Goal: Navigation & Orientation: Locate item on page

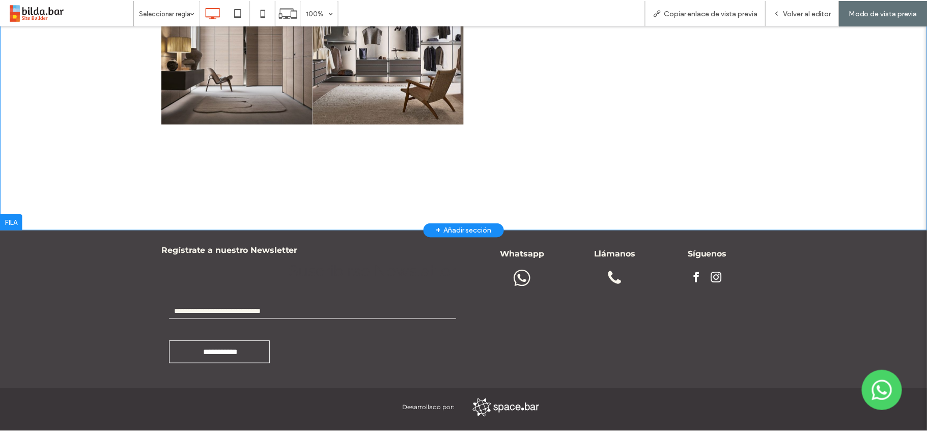
scroll to position [797, 0]
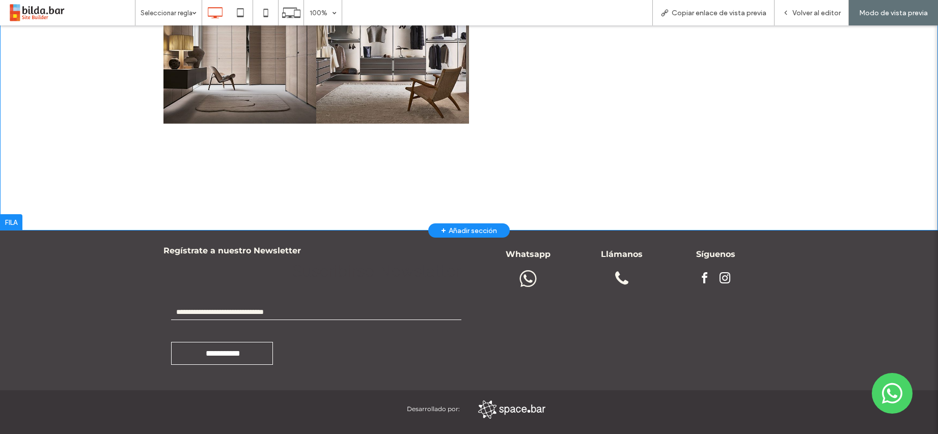
drag, startPoint x: 595, startPoint y: 134, endPoint x: 594, endPoint y: 206, distance: 71.8
drag, startPoint x: 596, startPoint y: 193, endPoint x: 588, endPoint y: 119, distance: 74.8
drag, startPoint x: 681, startPoint y: 157, endPoint x: 684, endPoint y: 201, distance: 43.9
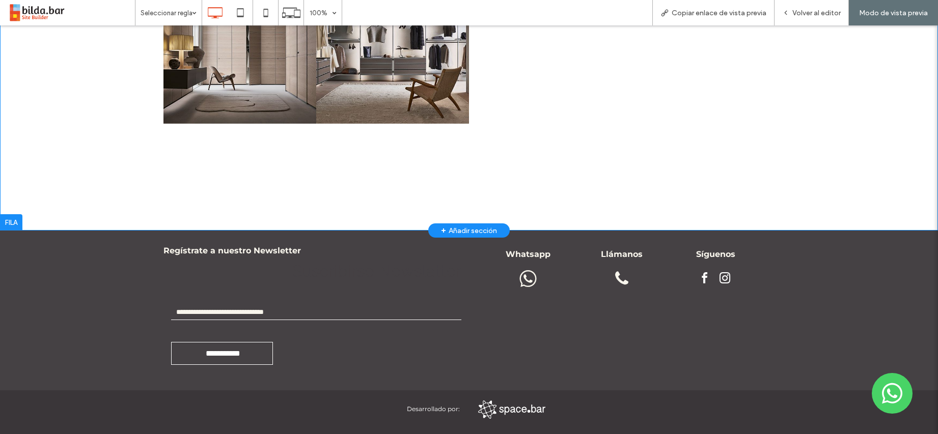
drag, startPoint x: 709, startPoint y: 155, endPoint x: 742, endPoint y: 184, distance: 44.0
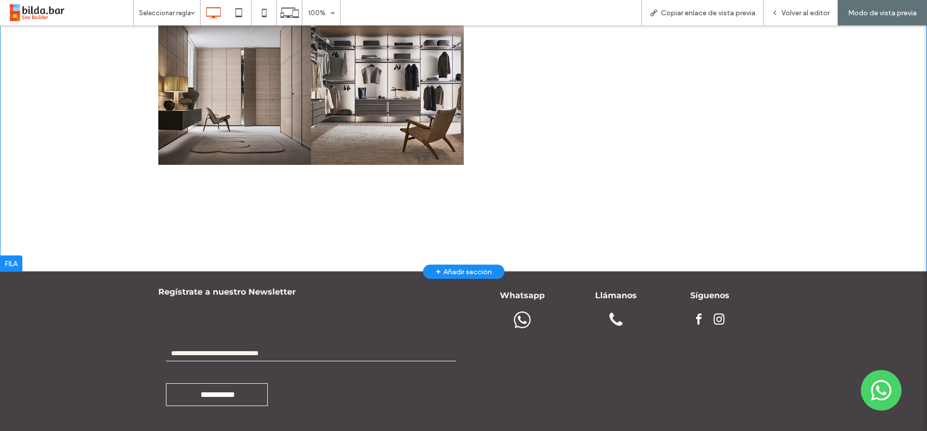
scroll to position [754, 0]
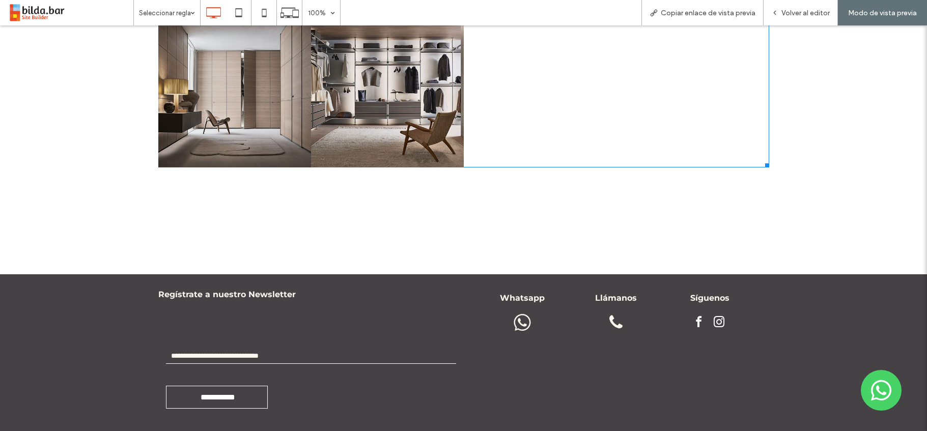
click at [386, 92] on link at bounding box center [387, 91] width 153 height 153
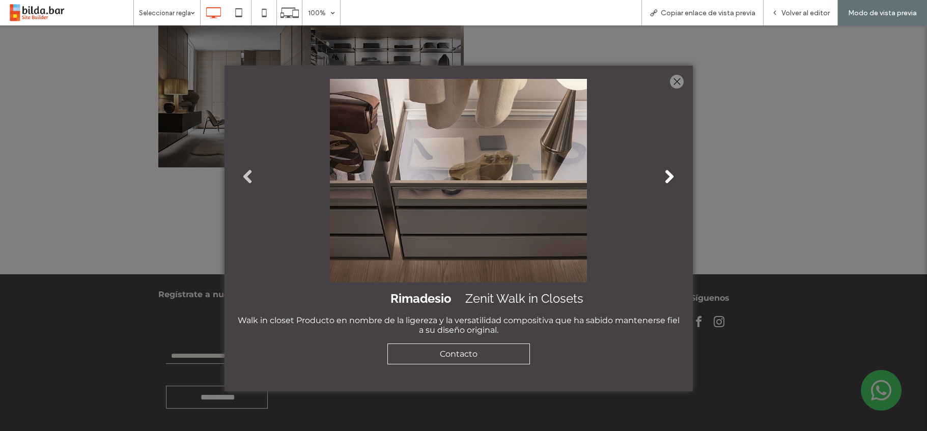
click at [666, 176] on link "Next" at bounding box center [669, 176] width 15 height 15
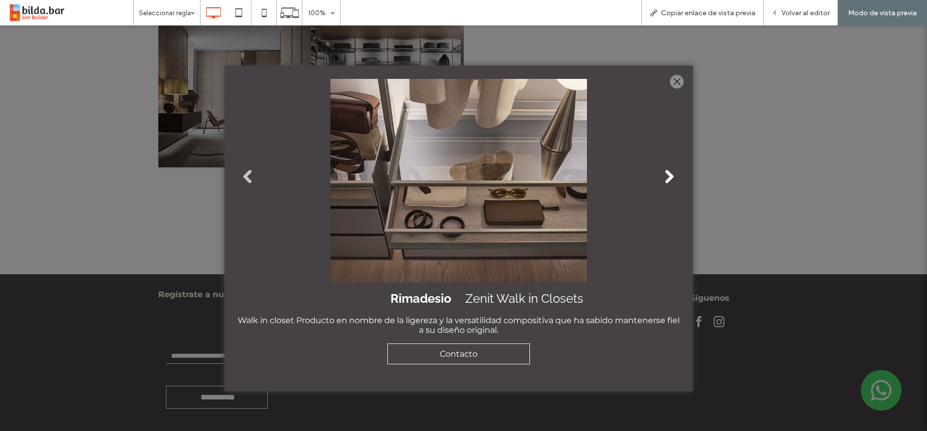
click at [666, 178] on link "Next" at bounding box center [669, 176] width 15 height 15
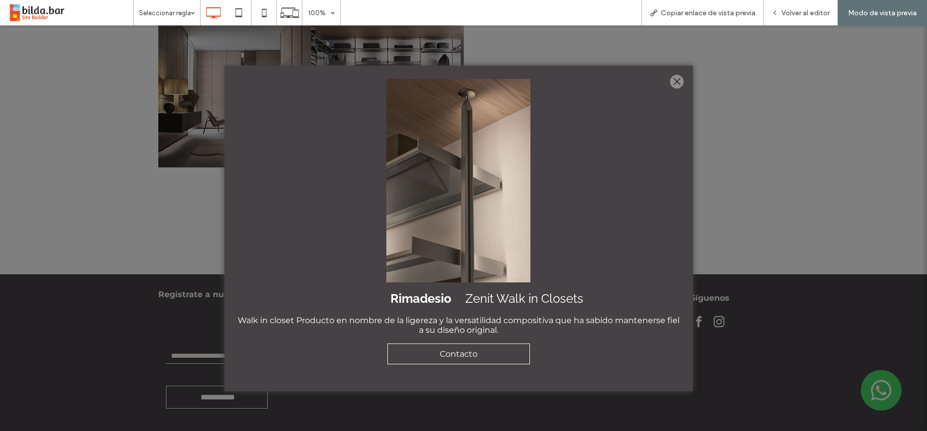
click at [675, 81] on div at bounding box center [677, 82] width 14 height 14
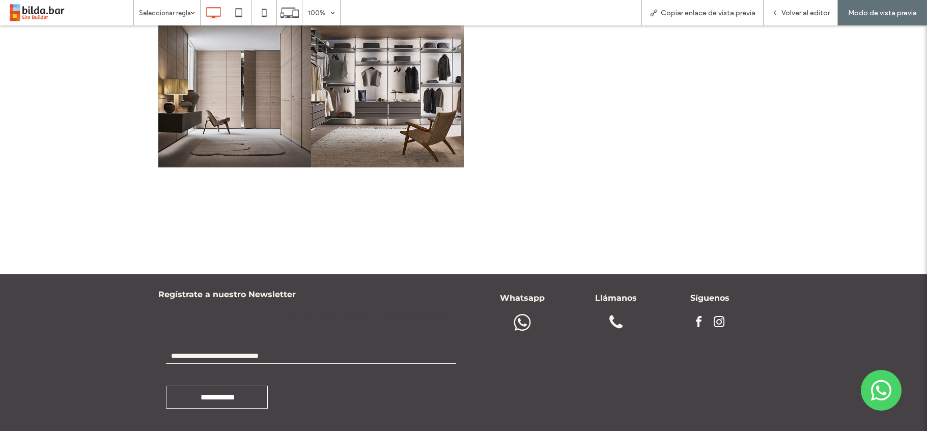
drag, startPoint x: 647, startPoint y: 137, endPoint x: 653, endPoint y: 132, distance: 8.4
click at [640, 159] on div at bounding box center [693, 91] width 153 height 153
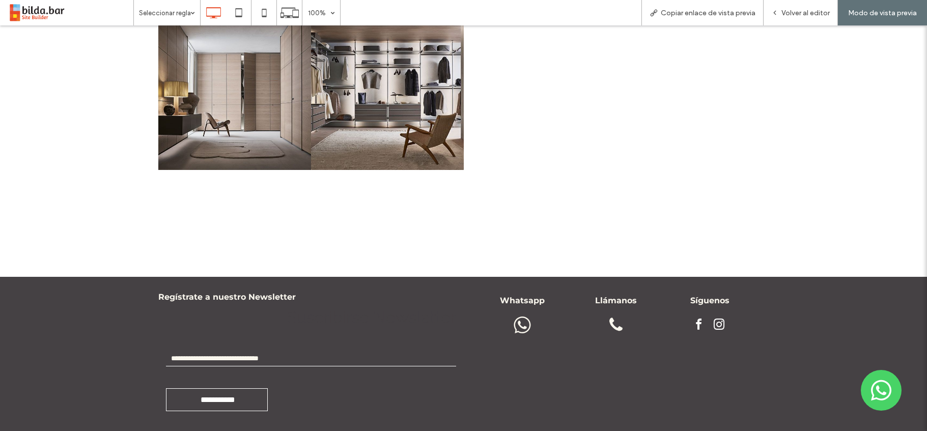
scroll to position [751, 0]
click at [619, 138] on div at bounding box center [693, 93] width 153 height 153
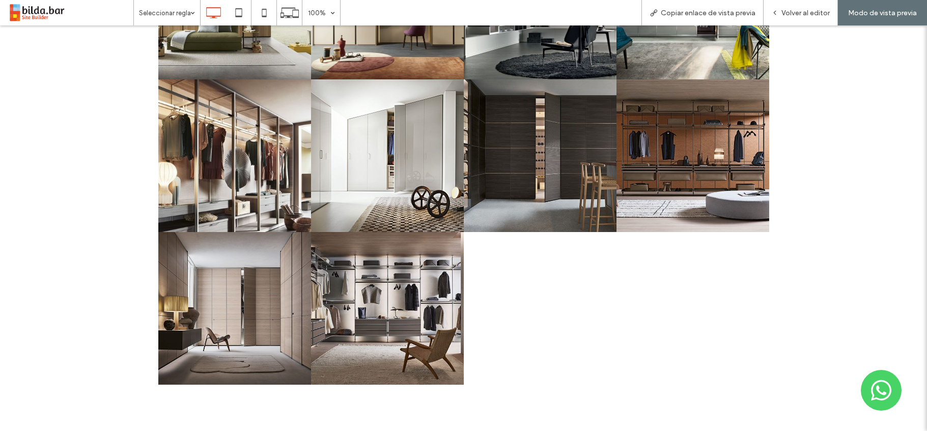
scroll to position [540, 0]
